Goal: Information Seeking & Learning: Learn about a topic

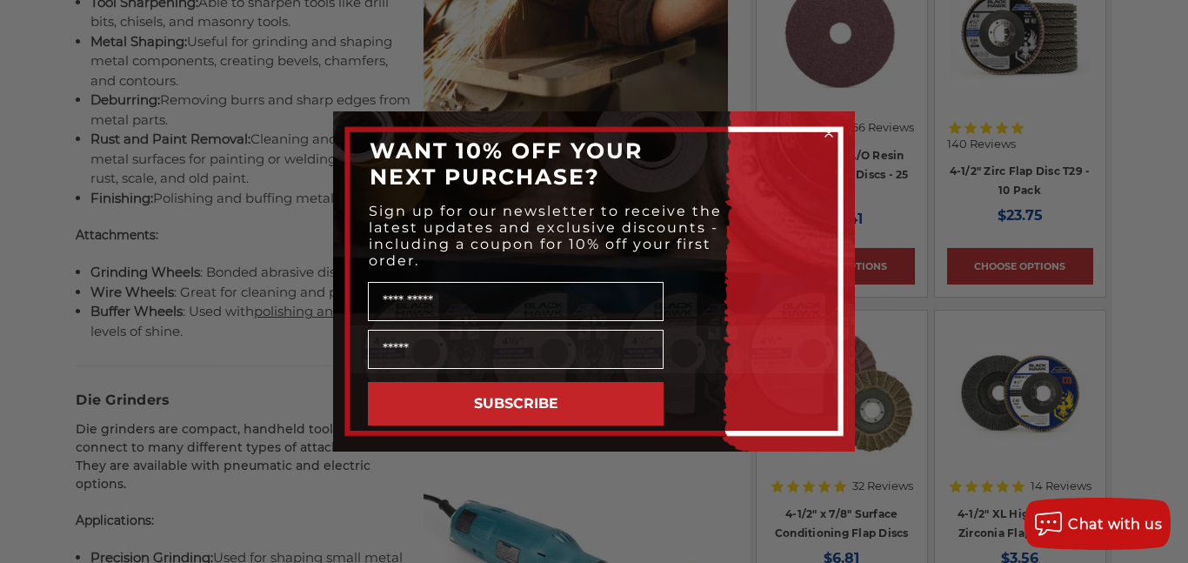
scroll to position [1931, 0]
click at [829, 136] on circle "Close dialog" at bounding box center [829, 133] width 17 height 17
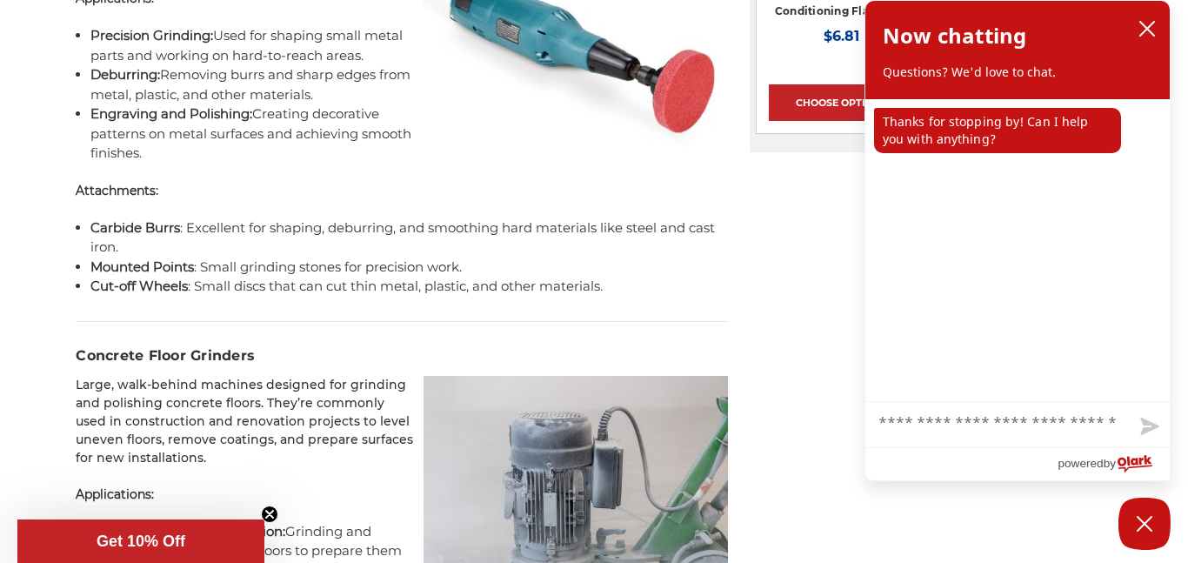
scroll to position [2454, 0]
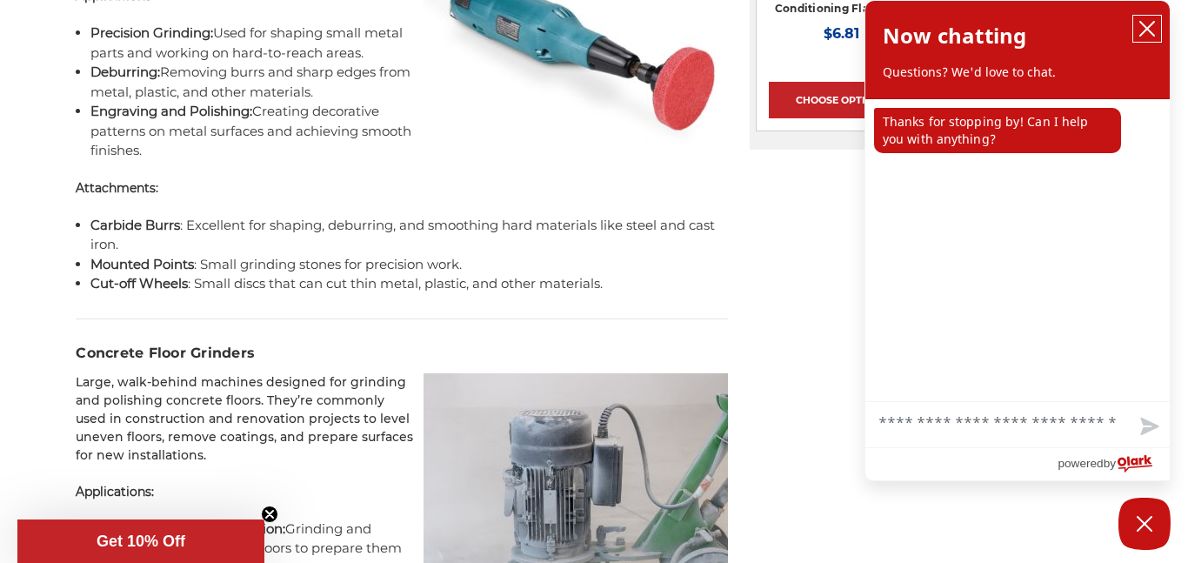
click at [1148, 25] on icon "close chatbox" at bounding box center [1146, 28] width 17 height 17
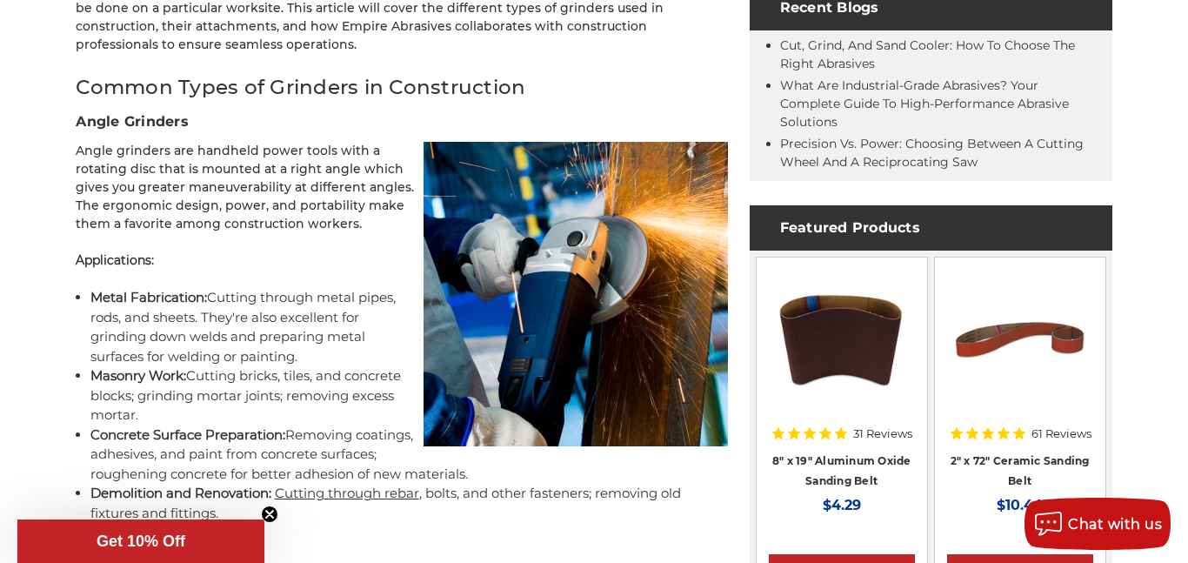
scroll to position [909, 0]
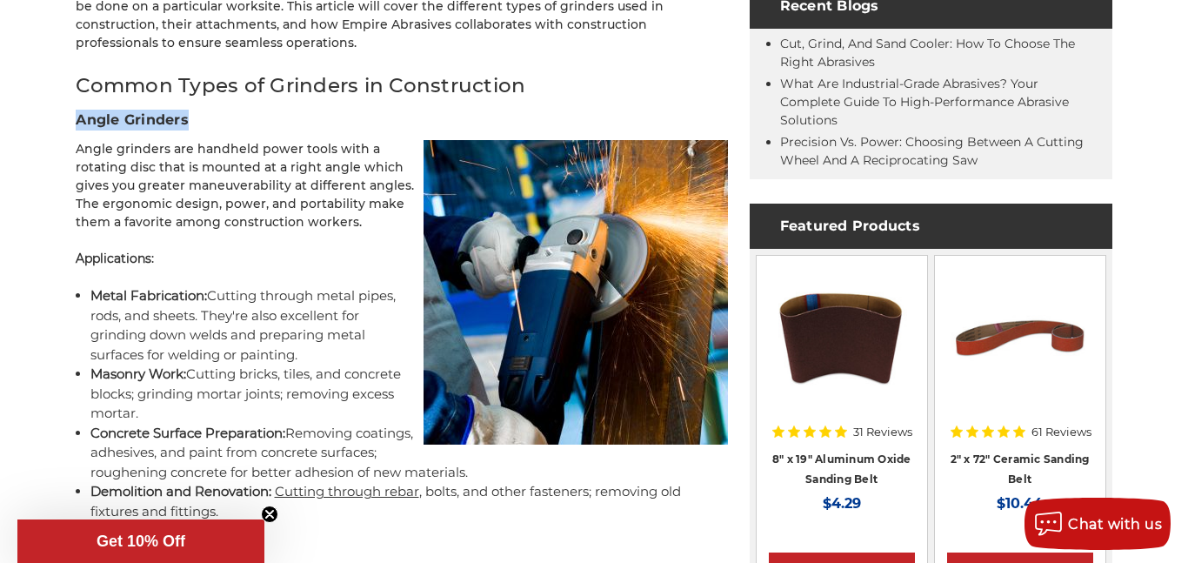
drag, startPoint x: 77, startPoint y: 117, endPoint x: 190, endPoint y: 125, distance: 112.5
click at [190, 125] on h3 "Angle Grinders" at bounding box center [402, 120] width 652 height 21
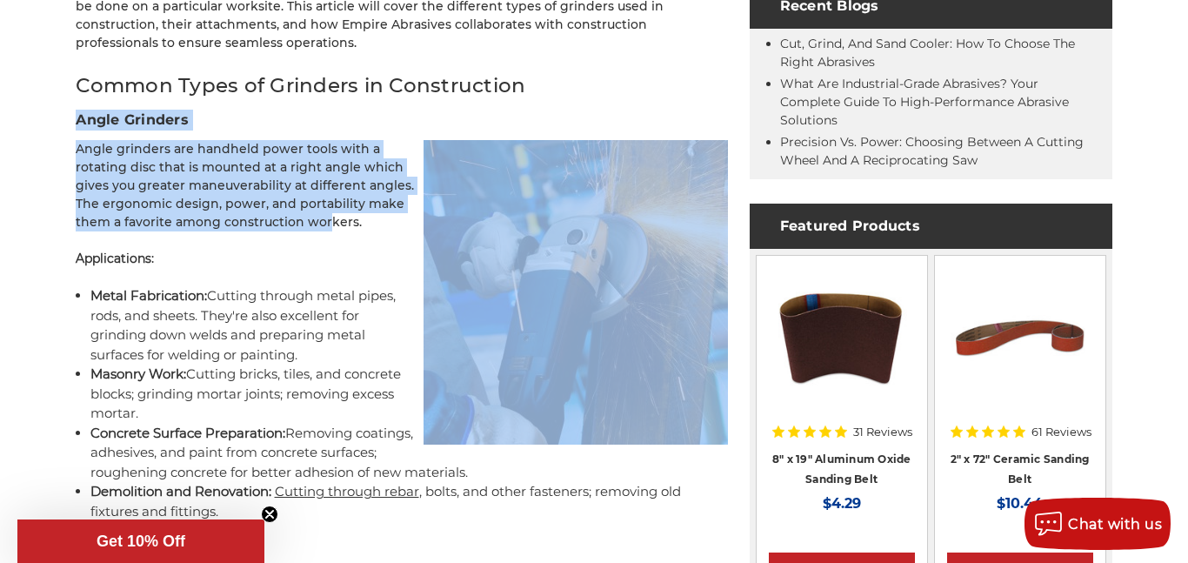
drag, startPoint x: 72, startPoint y: 119, endPoint x: 332, endPoint y: 230, distance: 282.8
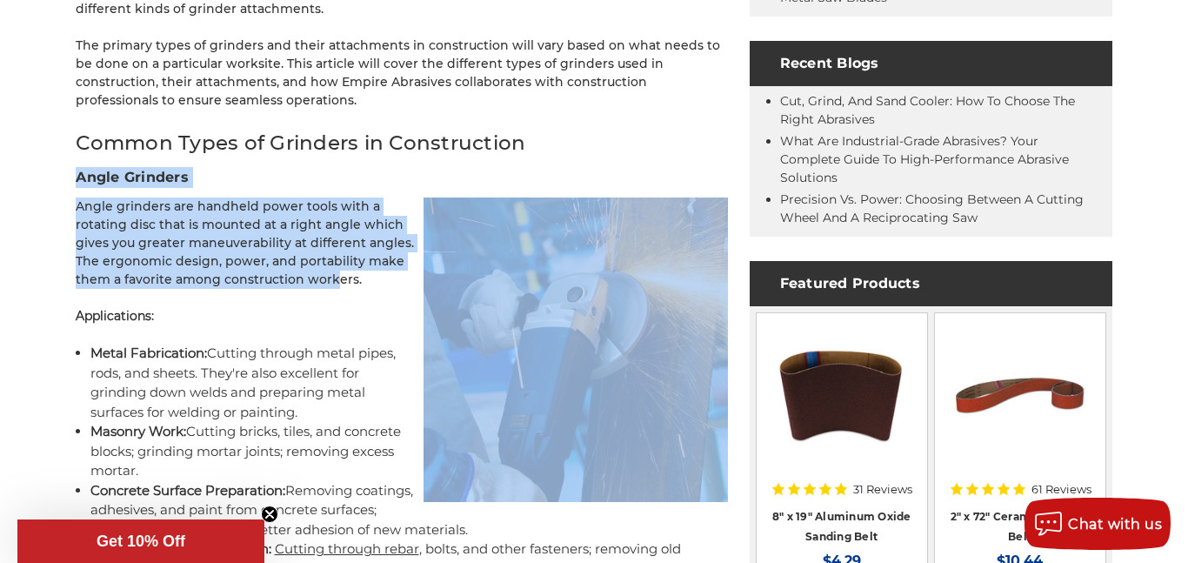
scroll to position [850, 0]
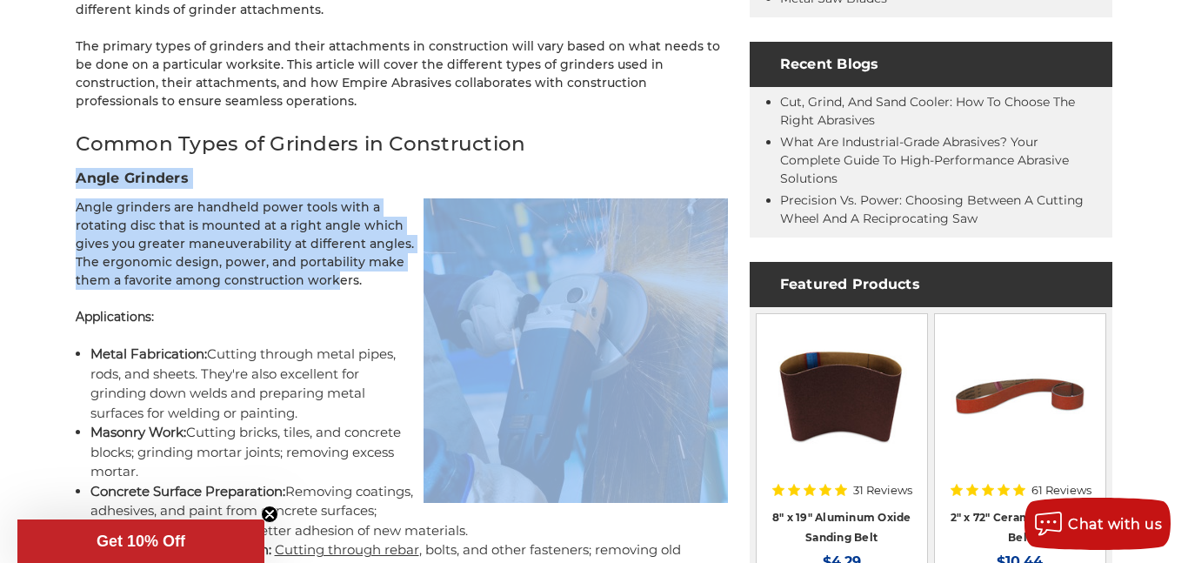
click at [360, 277] on p "Angle grinders are handheld power tools with a rotating disc that is mounted at…" at bounding box center [402, 243] width 652 height 91
drag, startPoint x: 360, startPoint y: 277, endPoint x: 73, endPoint y: 181, distance: 302.8
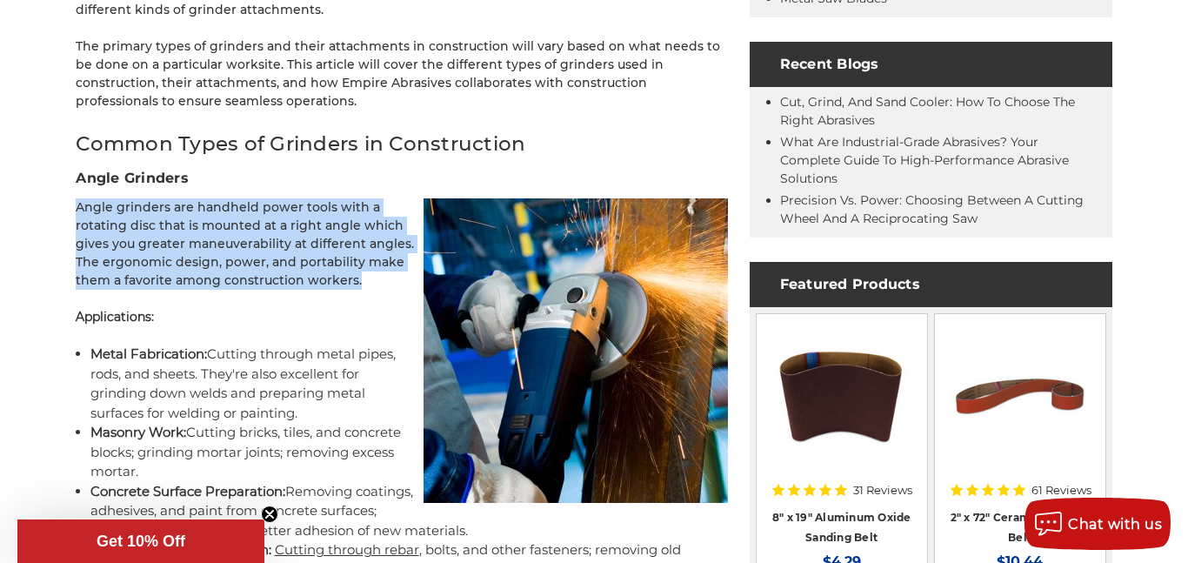
drag, startPoint x: 75, startPoint y: 209, endPoint x: 355, endPoint y: 283, distance: 289.6
click at [355, 283] on p "Angle grinders are handheld power tools with a rotating disc that is mounted at…" at bounding box center [402, 243] width 652 height 91
copy p "Angle grinders are handheld power tools with a rotating disc that is mounted at…"
click at [228, 320] on p "Applications :" at bounding box center [402, 317] width 652 height 18
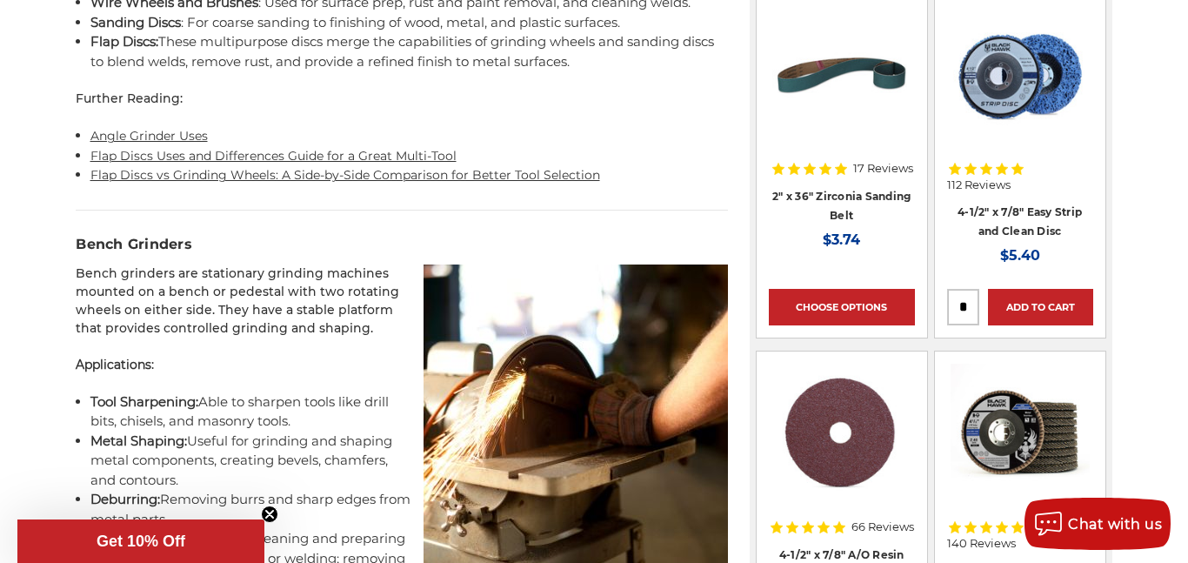
scroll to position [1544, 0]
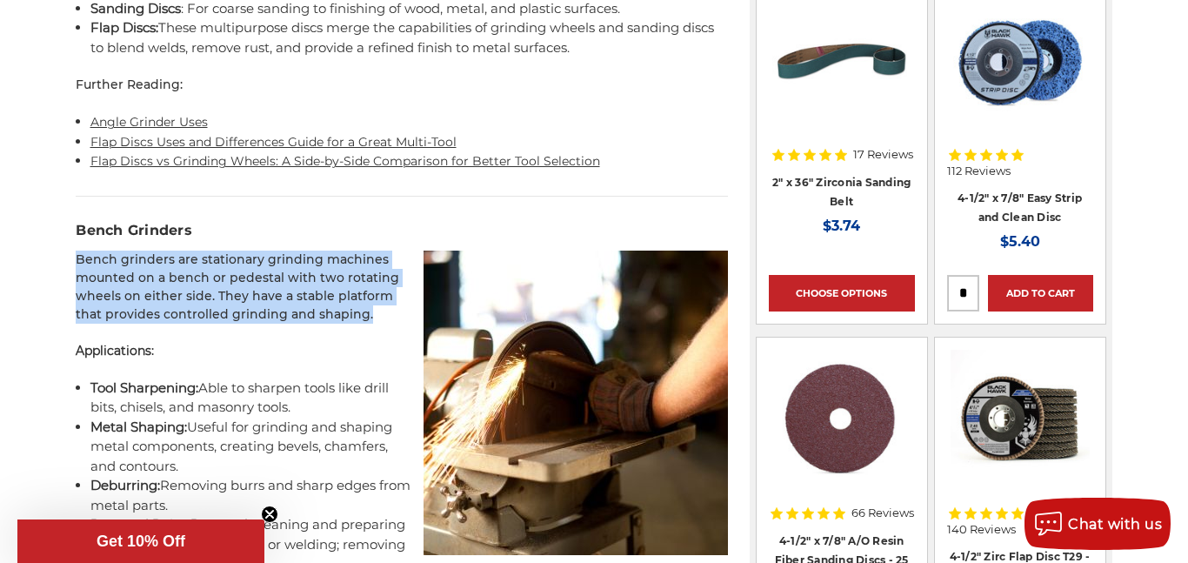
drag, startPoint x: 77, startPoint y: 257, endPoint x: 334, endPoint y: 314, distance: 263.7
click at [334, 314] on p "Bench grinders are stationary grinding machines mounted on a bench or pedestal …" at bounding box center [402, 286] width 652 height 73
copy p "Bench grinders are stationary grinding machines mounted on a bench or pedestal …"
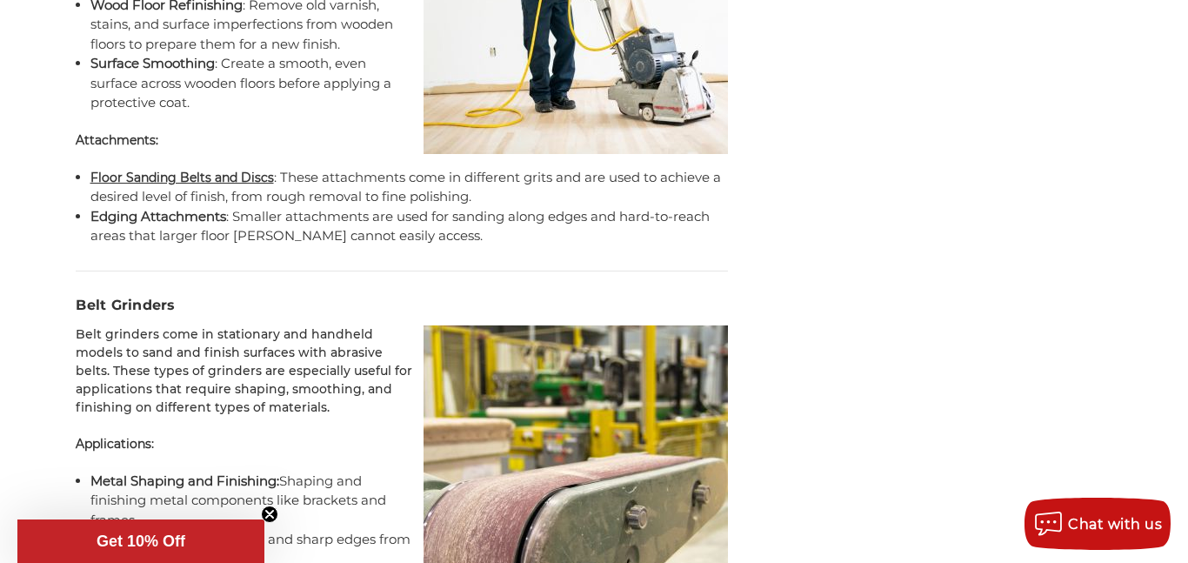
scroll to position [3578, 0]
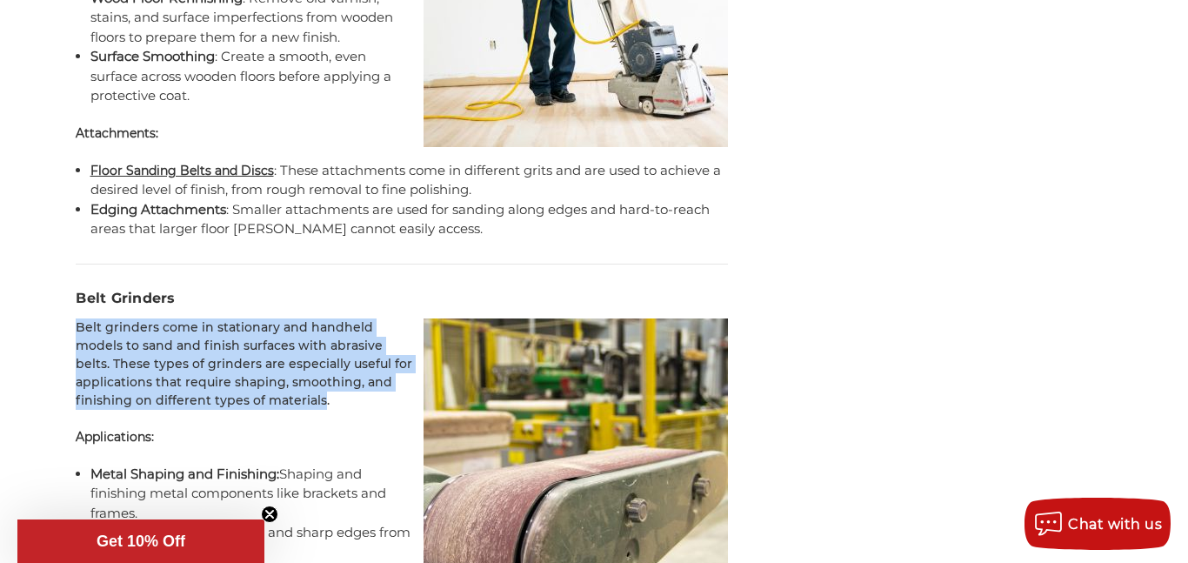
drag, startPoint x: 76, startPoint y: 330, endPoint x: 243, endPoint y: 402, distance: 181.6
click at [243, 402] on p "Belt grinders come in stationary and handheld models to sand and finish surface…" at bounding box center [402, 363] width 652 height 91
copy p "Belt grinders come in stationary and handheld models to sand and finish surface…"
